Goal: Task Accomplishment & Management: Use online tool/utility

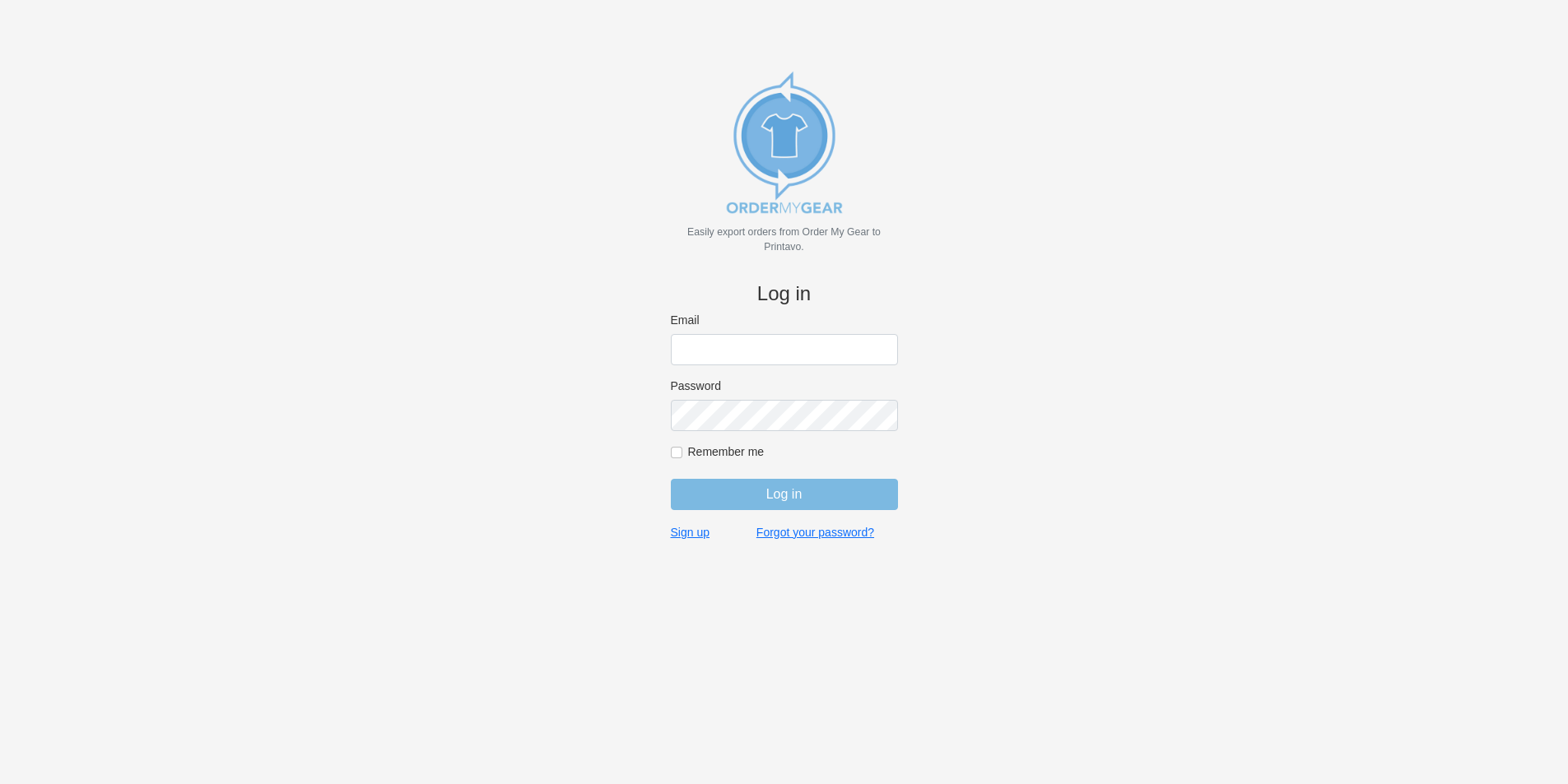
type input "[EMAIL_ADDRESS][DOMAIN_NAME]"
click at [675, 452] on input "Remember me" at bounding box center [677, 452] width 11 height 11
checkbox input "true"
click at [700, 491] on input "Log in" at bounding box center [784, 494] width 227 height 31
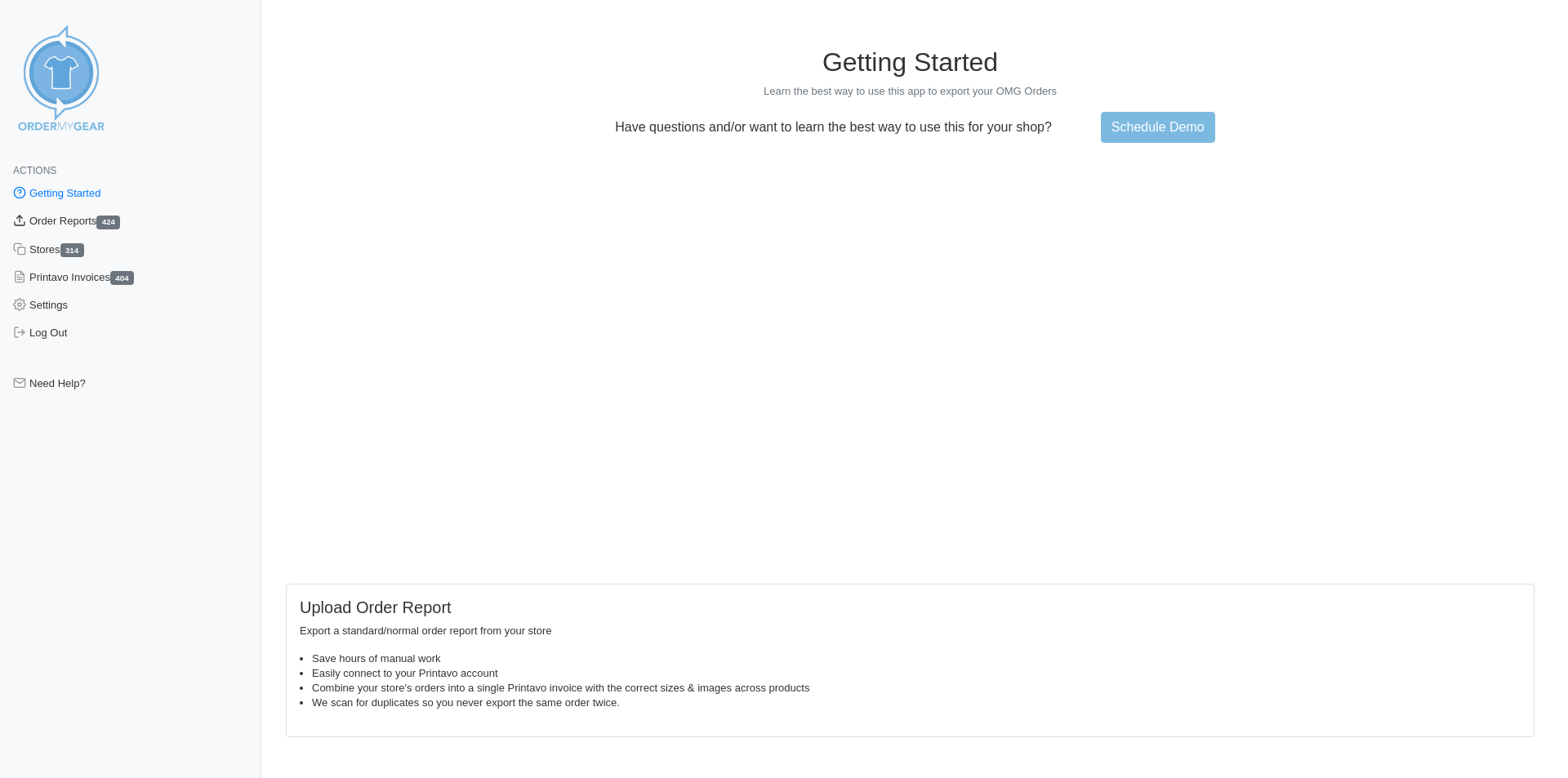
click at [92, 223] on link "Order Reports 424" at bounding box center [131, 221] width 261 height 27
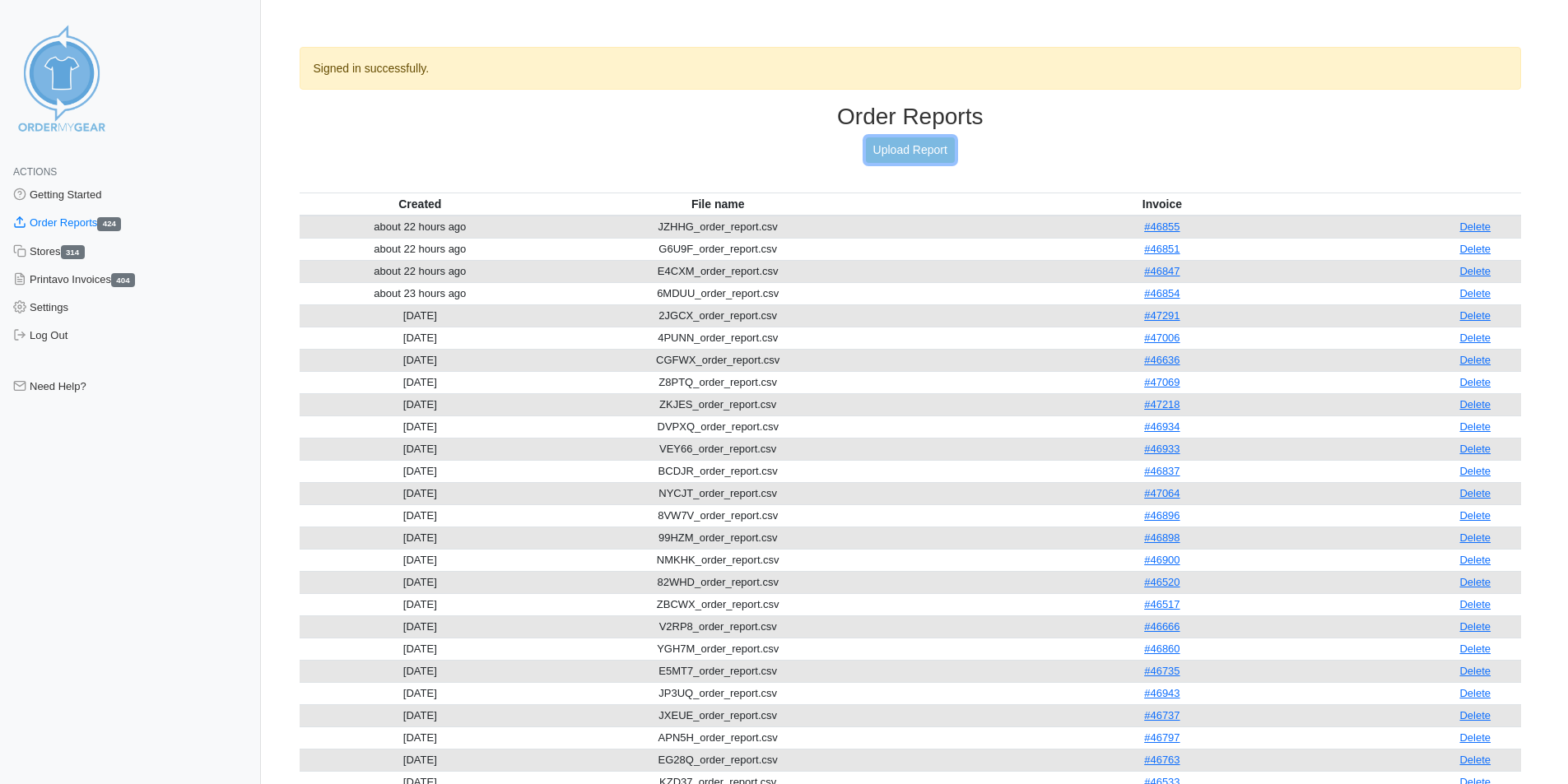
click at [909, 158] on link "Upload Report" at bounding box center [909, 150] width 89 height 26
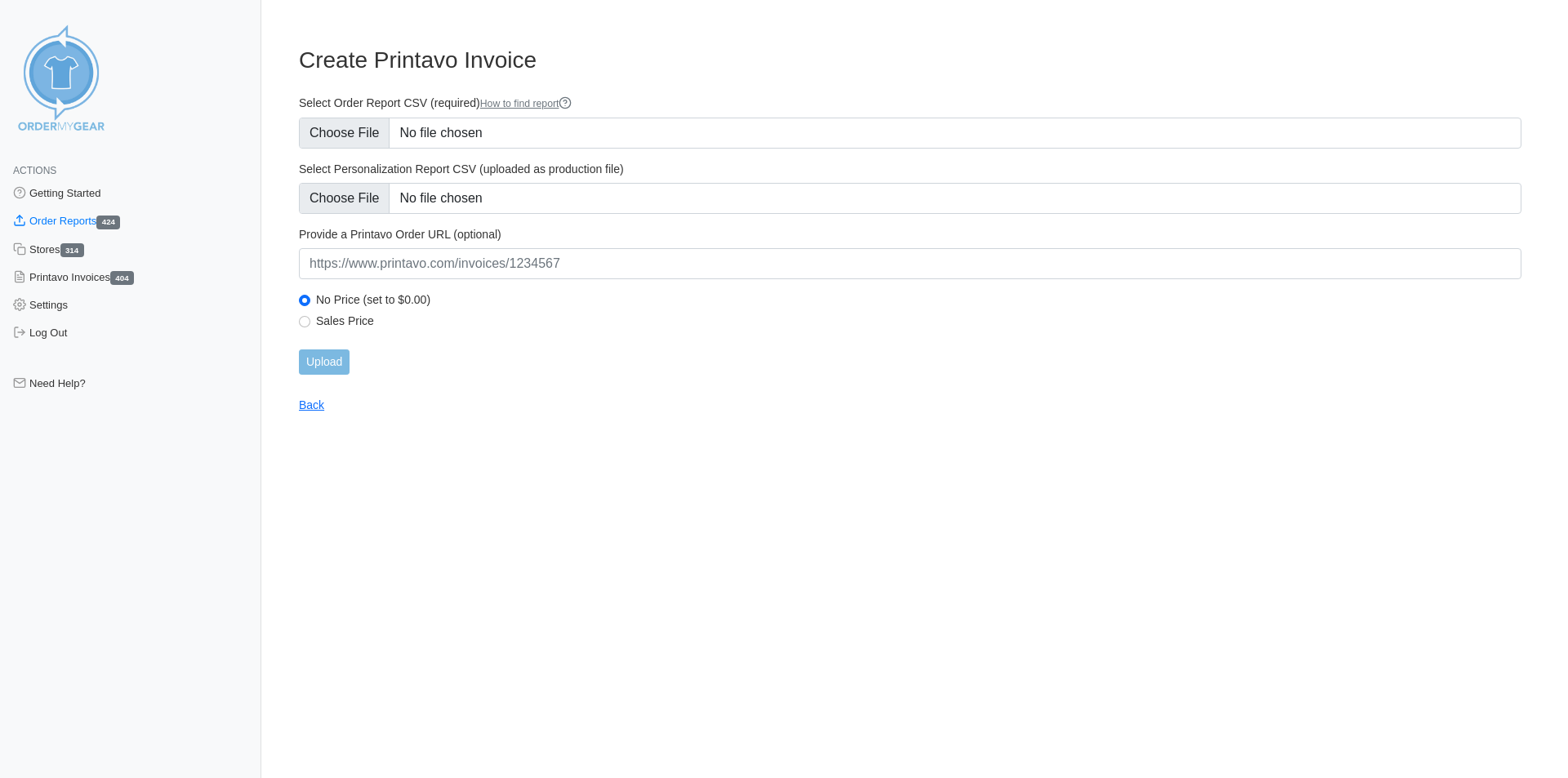
click at [366, 150] on form "Select Order Report CSV (required) How to find report Select Personalization Re…" at bounding box center [910, 235] width 1222 height 279
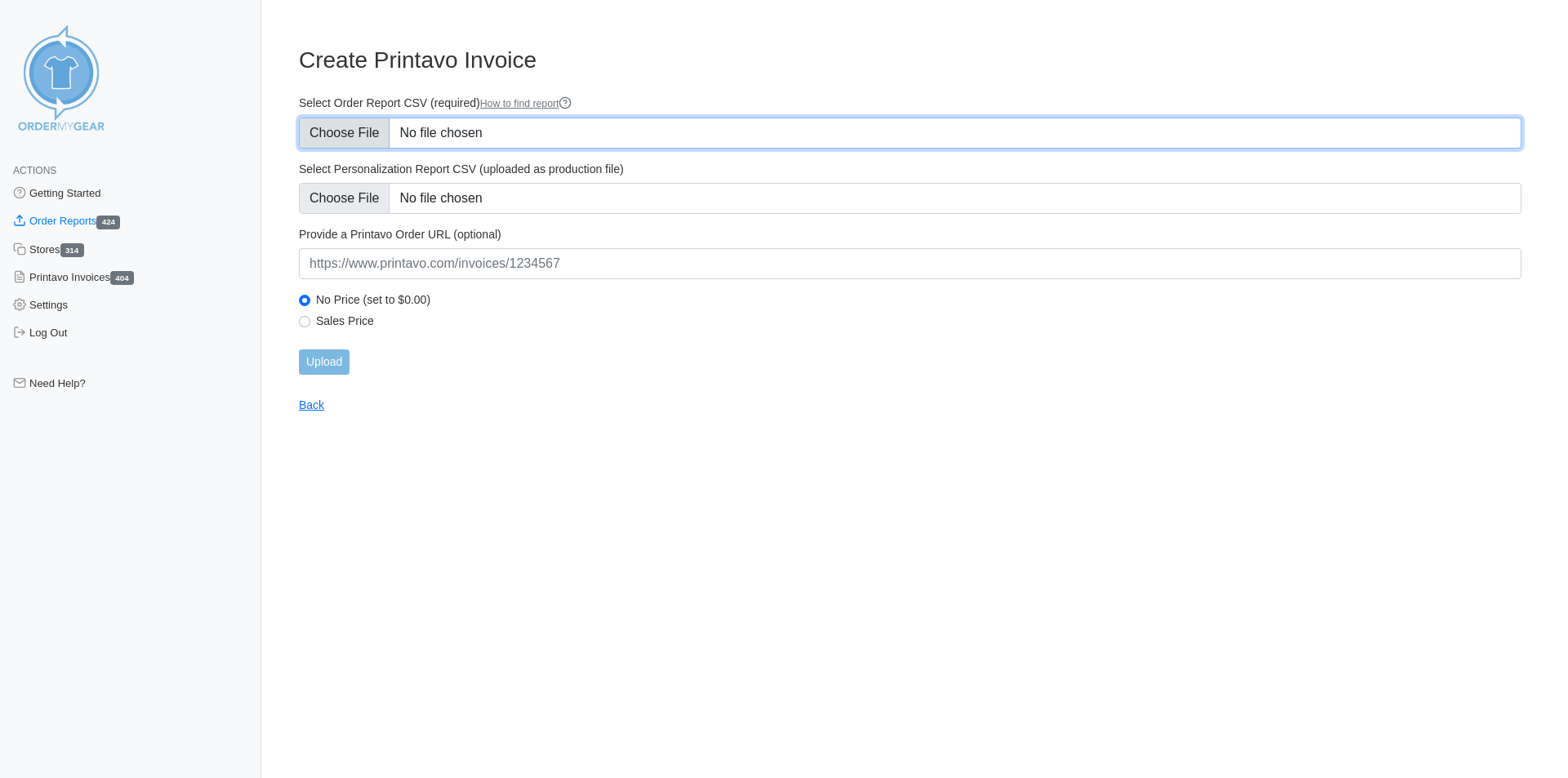
click at [366, 134] on input "Select Order Report CSV (required) How to find report" at bounding box center [910, 133] width 1222 height 31
type input "C:\fakepath\SXVRT_order_report.csv"
